Goal: Check status: Verify the current state of an ongoing process or item

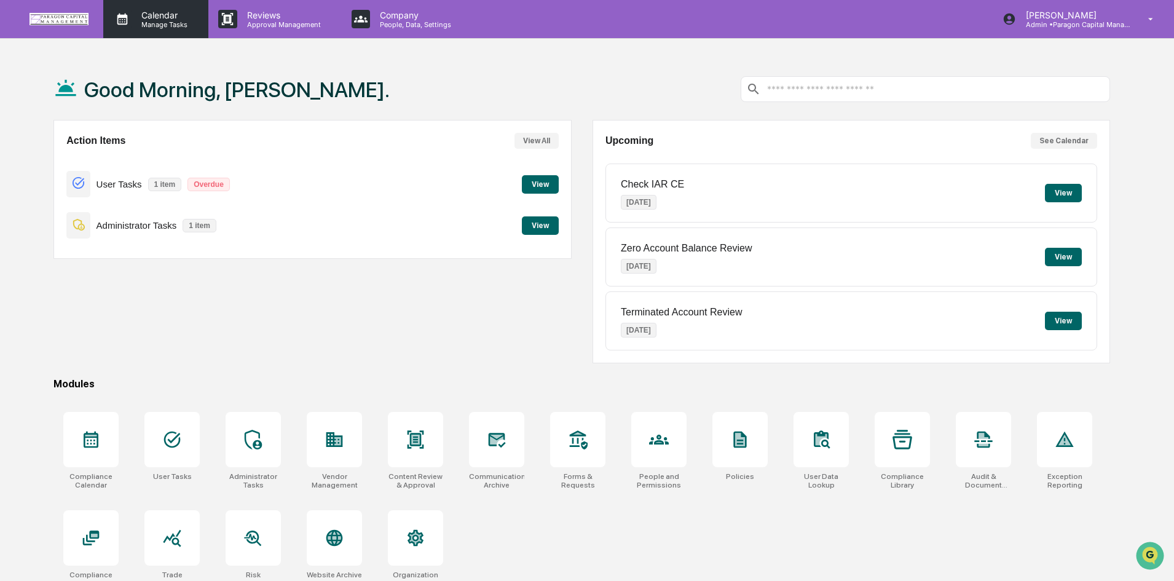
click at [130, 16] on icon at bounding box center [122, 19] width 18 height 18
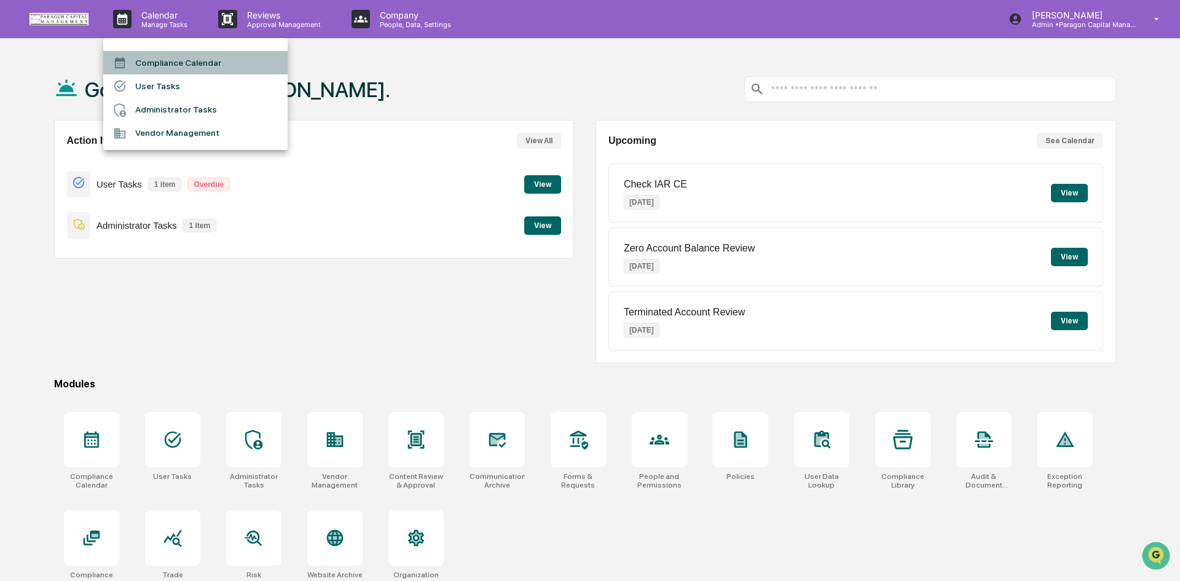
click at [161, 60] on li "Compliance Calendar" at bounding box center [195, 62] width 184 height 23
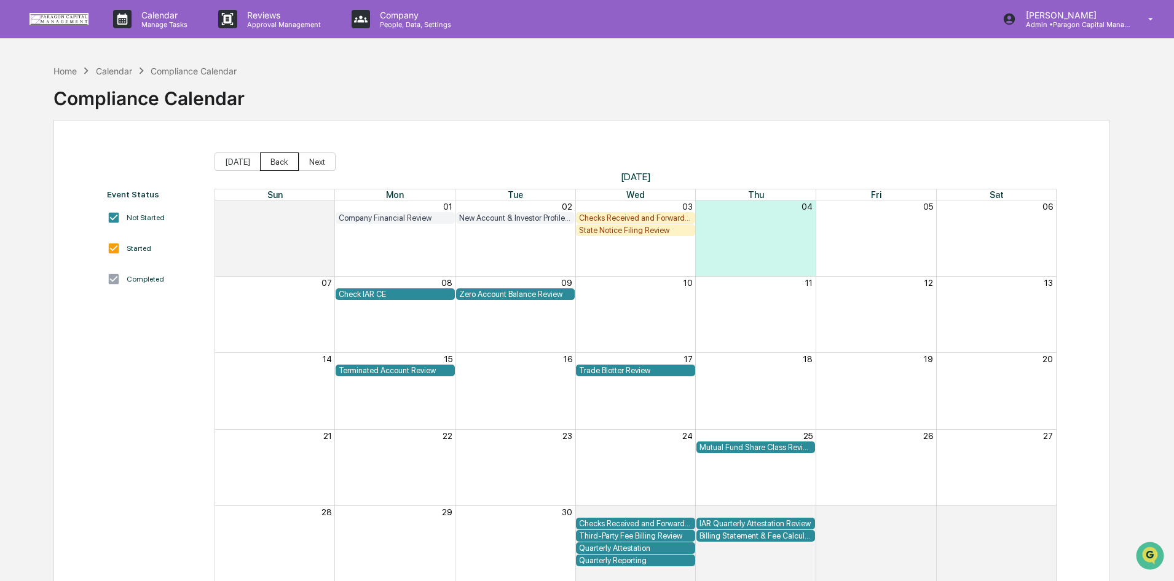
click at [267, 159] on button "Back" at bounding box center [279, 161] width 39 height 18
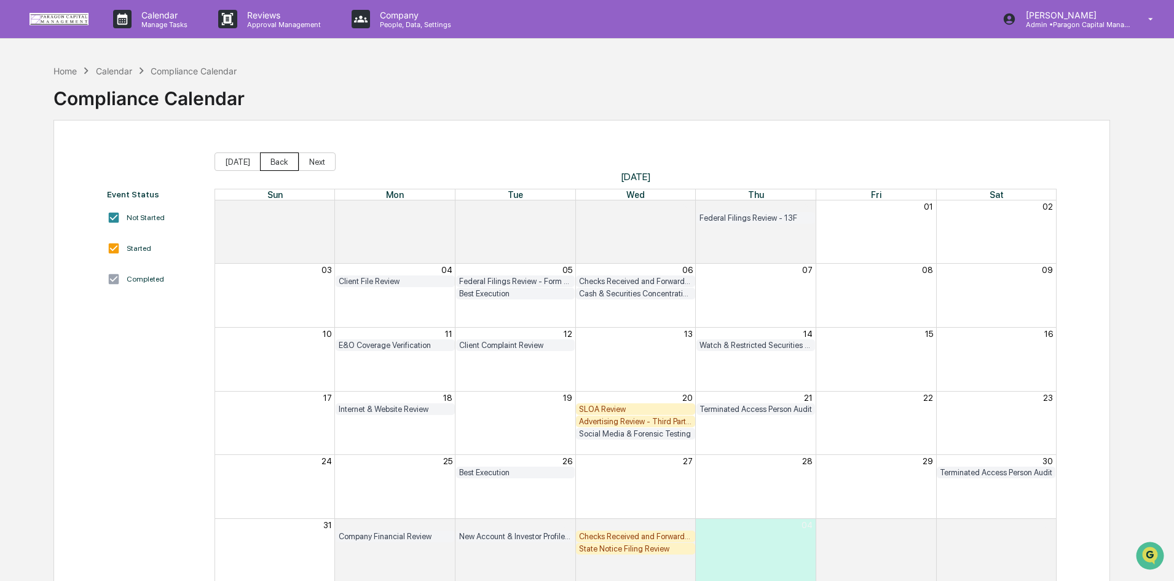
scroll to position [58, 0]
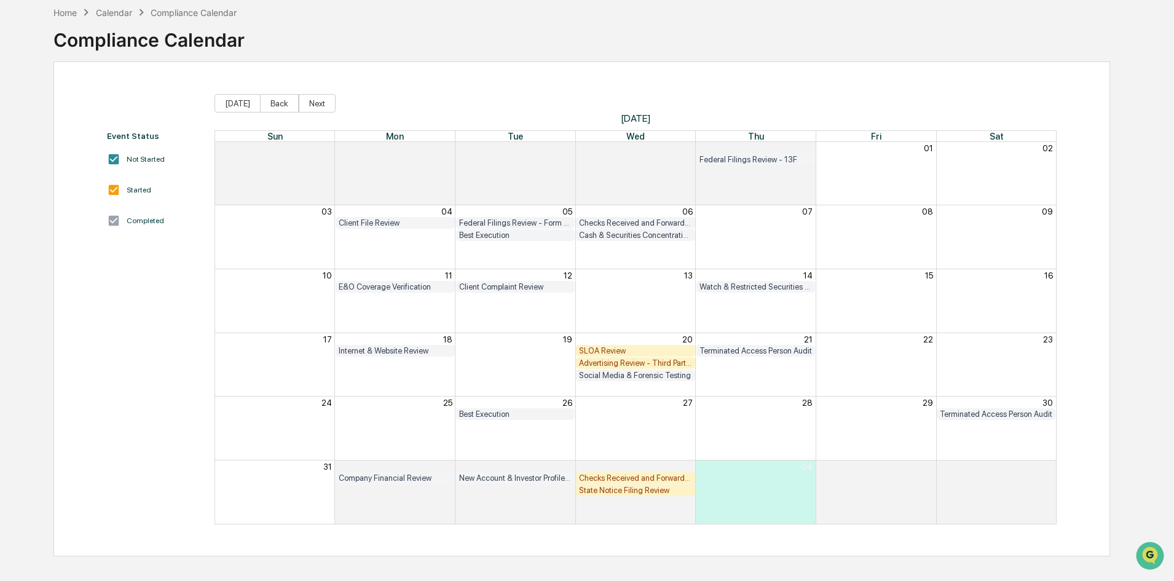
click at [422, 479] on div "Company Financial Review" at bounding box center [395, 477] width 113 height 9
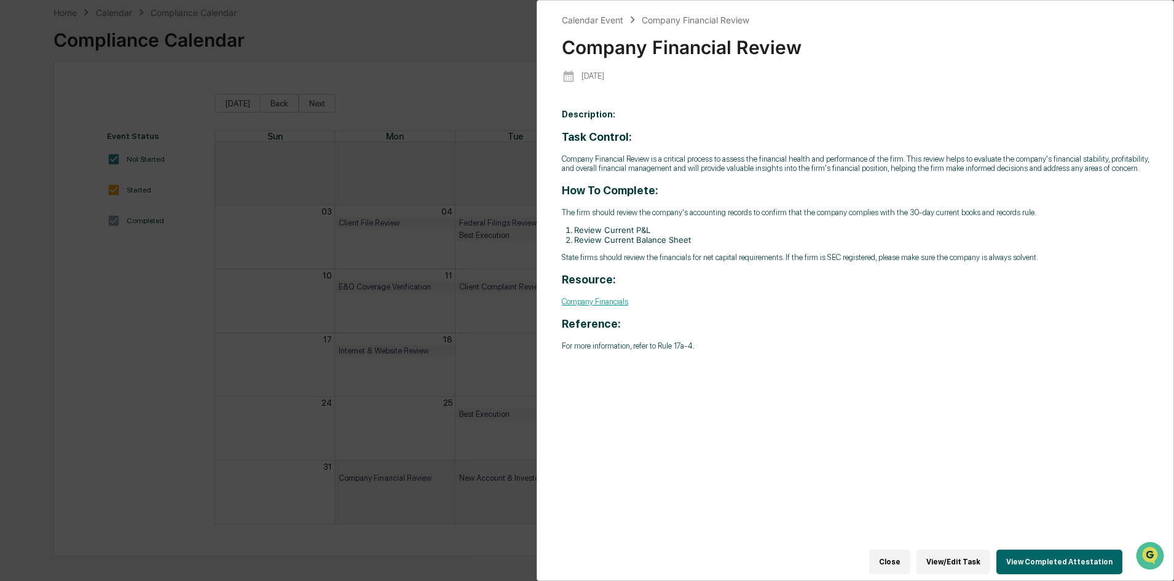
click at [1050, 552] on button "View Completed Attestation" at bounding box center [1059, 561] width 126 height 25
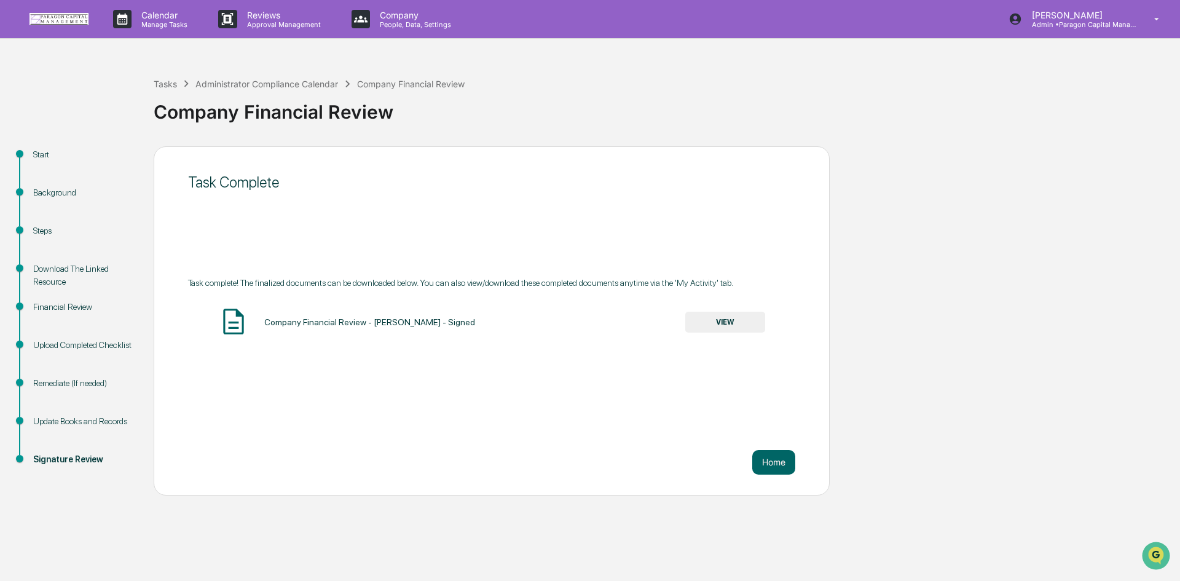
click at [41, 153] on div "Start" at bounding box center [83, 154] width 101 height 13
click at [108, 423] on div "Update Books and Records" at bounding box center [83, 421] width 101 height 13
click at [722, 326] on button "VIEW" at bounding box center [725, 322] width 80 height 21
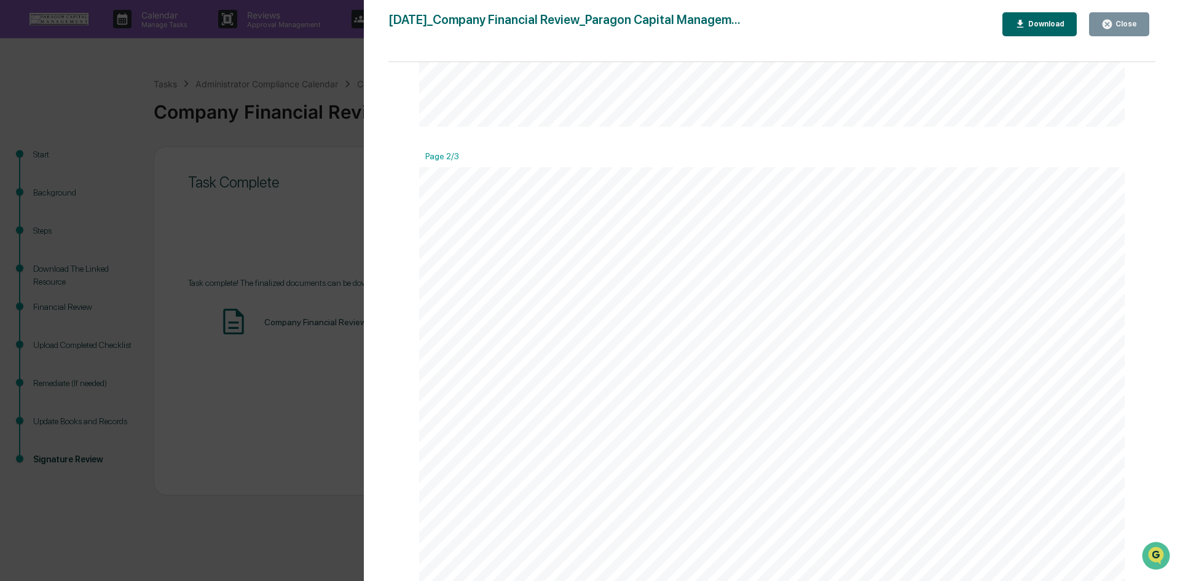
scroll to position [900, 0]
